Goal: Check status: Check status

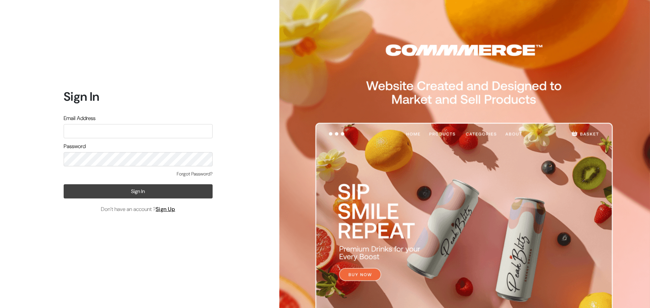
type input "rims.info007@gmail.com"
click at [163, 193] on button "Sign In" at bounding box center [138, 192] width 149 height 14
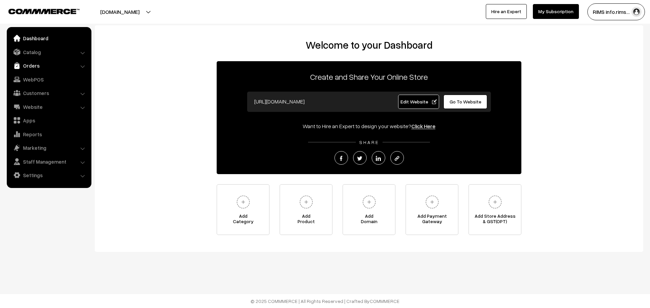
click at [51, 64] on link "Orders" at bounding box center [48, 66] width 81 height 12
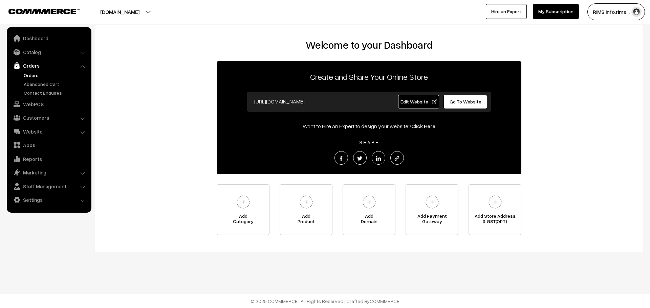
click at [31, 77] on link "Orders" at bounding box center [55, 75] width 67 height 7
